Goal: Task Accomplishment & Management: Manage account settings

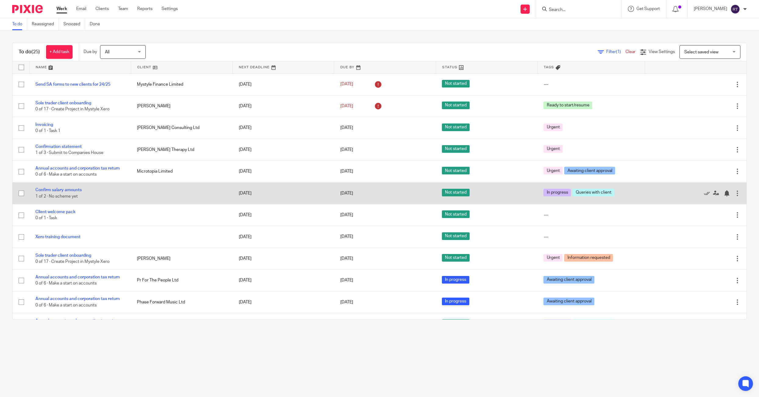
scroll to position [303, 0]
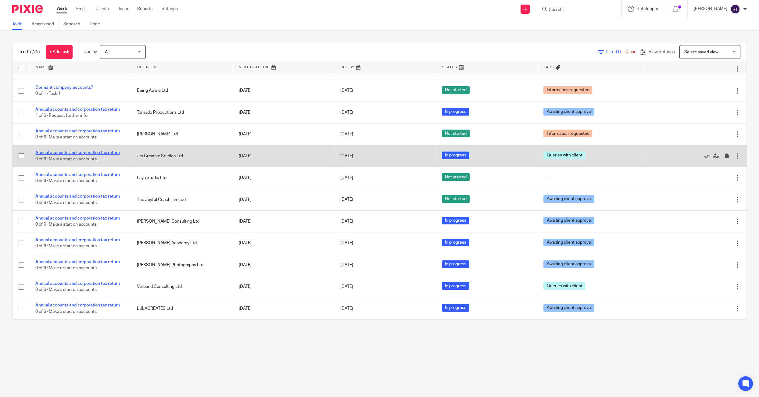
click at [56, 152] on link "Annual accounts and corporation tax return" at bounding box center [77, 153] width 84 height 4
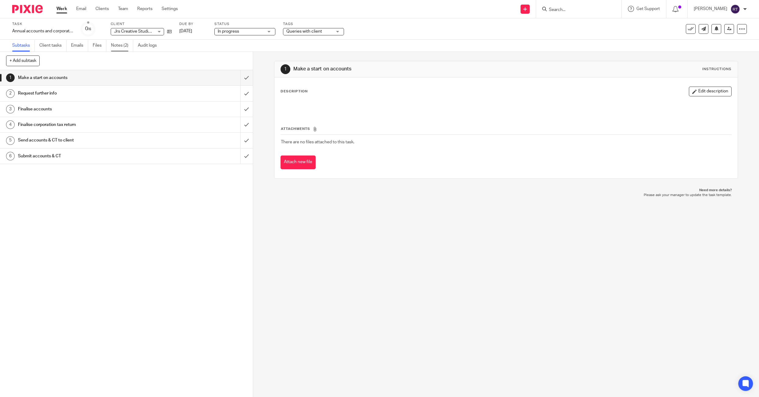
click at [117, 44] on link "Notes (2)" at bounding box center [122, 46] width 22 height 12
